Goal: Information Seeking & Learning: Understand process/instructions

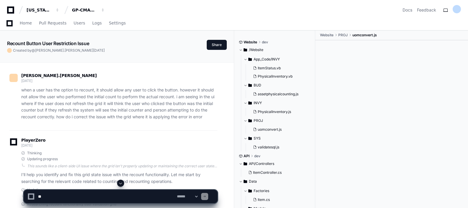
scroll to position [19, 0]
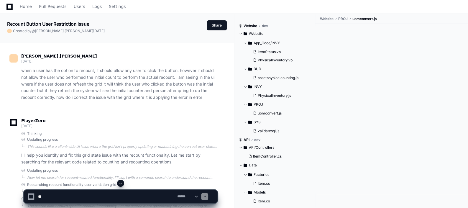
click at [127, 77] on p "when a user has the option to recount, it should allow any user to click the bu…" at bounding box center [119, 84] width 196 height 34
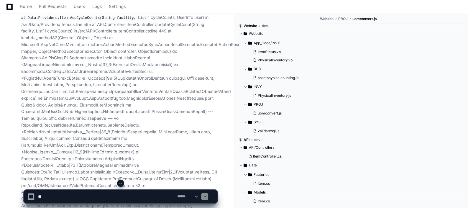
scroll to position [3042, 0]
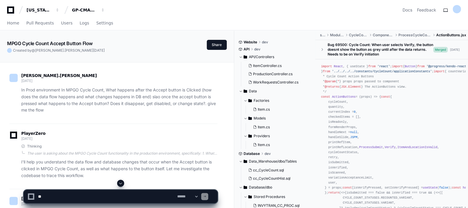
click at [132, 75] on div "keerthana.parameshwaran 15 days ago" at bounding box center [113, 79] width 208 height 10
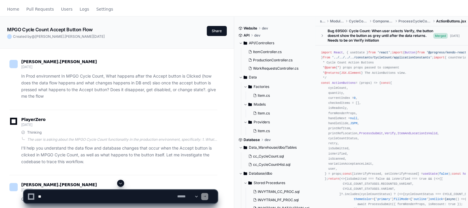
scroll to position [14, 0]
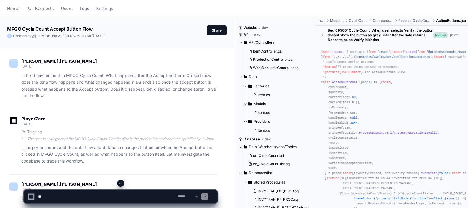
click at [123, 183] on button at bounding box center [120, 183] width 7 height 7
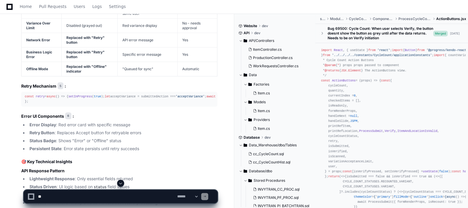
scroll to position [4657, 0]
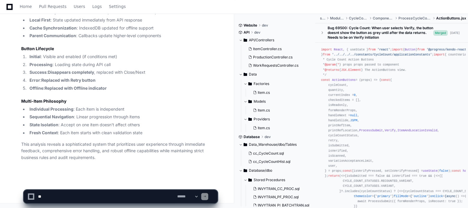
click at [161, 130] on li "Fresh Context : Each item starts with clean validation state" at bounding box center [123, 132] width 190 height 7
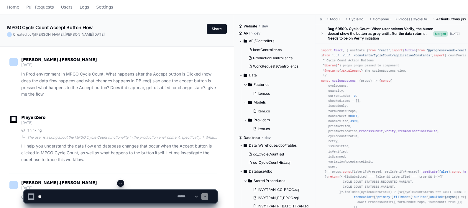
scroll to position [0, 0]
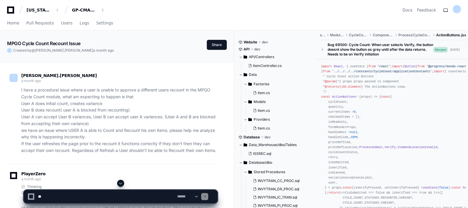
click at [140, 75] on div "keerthana.parameshwaran a month ago" at bounding box center [113, 79] width 208 height 10
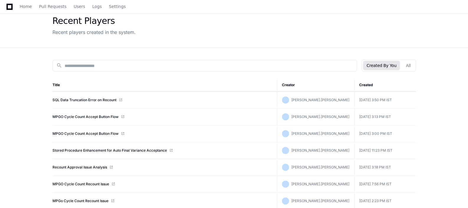
scroll to position [12, 0]
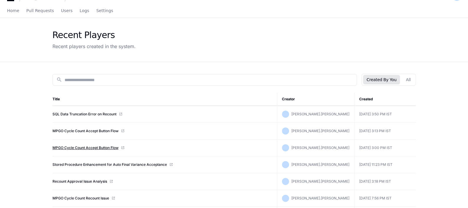
click at [102, 147] on link "MPGO Cycle Count Accept Button Flow" at bounding box center [85, 147] width 66 height 5
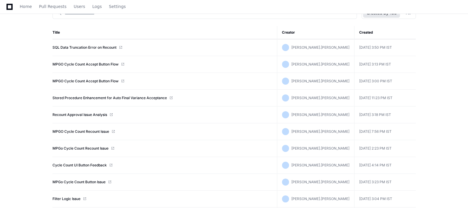
scroll to position [81, 0]
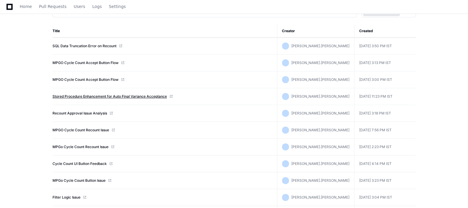
click at [160, 95] on link "Stored Procedure Enhancement for Auto Final Variance Acceptance" at bounding box center [109, 96] width 114 height 5
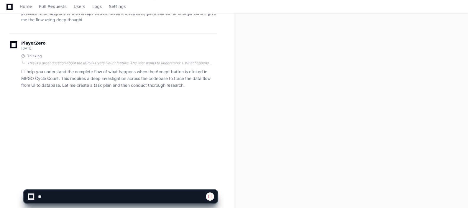
scroll to position [96, 0]
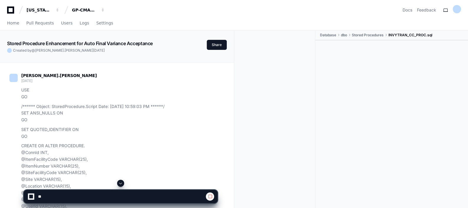
click at [119, 180] on button at bounding box center [120, 183] width 7 height 7
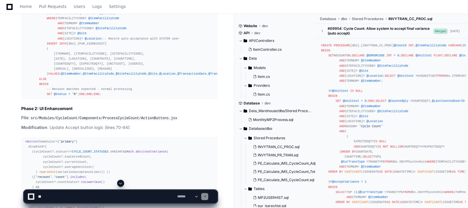
click at [119, 180] on button at bounding box center [120, 183] width 7 height 7
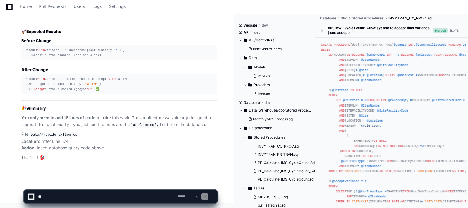
scroll to position [14617, 0]
click at [119, 145] on p "File : Data/Providers/Item.cs Location : After Line 574 Action : Insert databas…" at bounding box center [119, 141] width 196 height 20
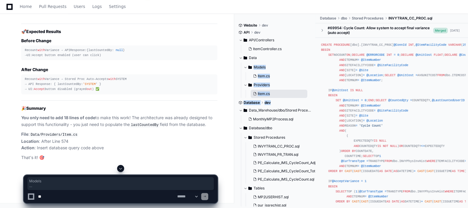
drag, startPoint x: 314, startPoint y: 57, endPoint x: 305, endPoint y: 98, distance: 41.4
click at [305, 98] on div "Website dev API dev API/Controllers ItemController.cs Data Models Item.cs Provi…" at bounding box center [277, 110] width 76 height 193
drag, startPoint x: 305, startPoint y: 98, endPoint x: 314, endPoint y: 84, distance: 16.6
click at [305, 98] on button "Item.cs" at bounding box center [279, 94] width 57 height 8
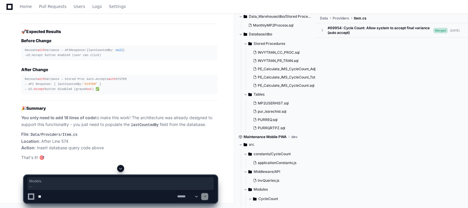
scroll to position [0, 0]
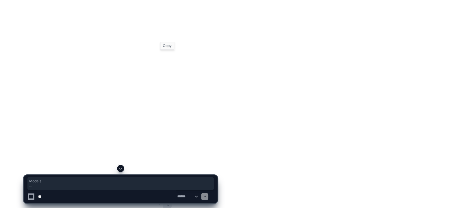
click at [165, 199] on button at bounding box center [167, 203] width 9 height 9
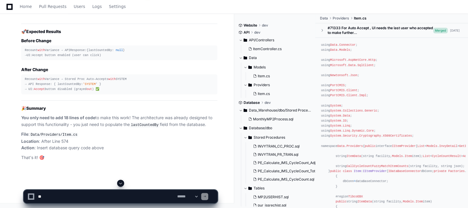
drag, startPoint x: 233, startPoint y: 105, endPoint x: 213, endPoint y: 146, distance: 45.6
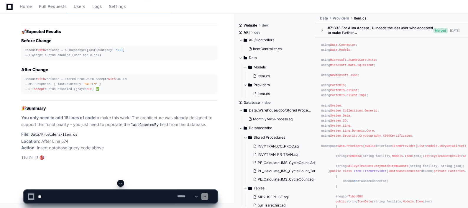
click at [122, 184] on span at bounding box center [120, 183] width 5 height 5
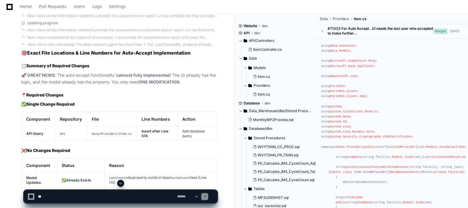
scroll to position [11890, 0]
